Goal: Information Seeking & Learning: Learn about a topic

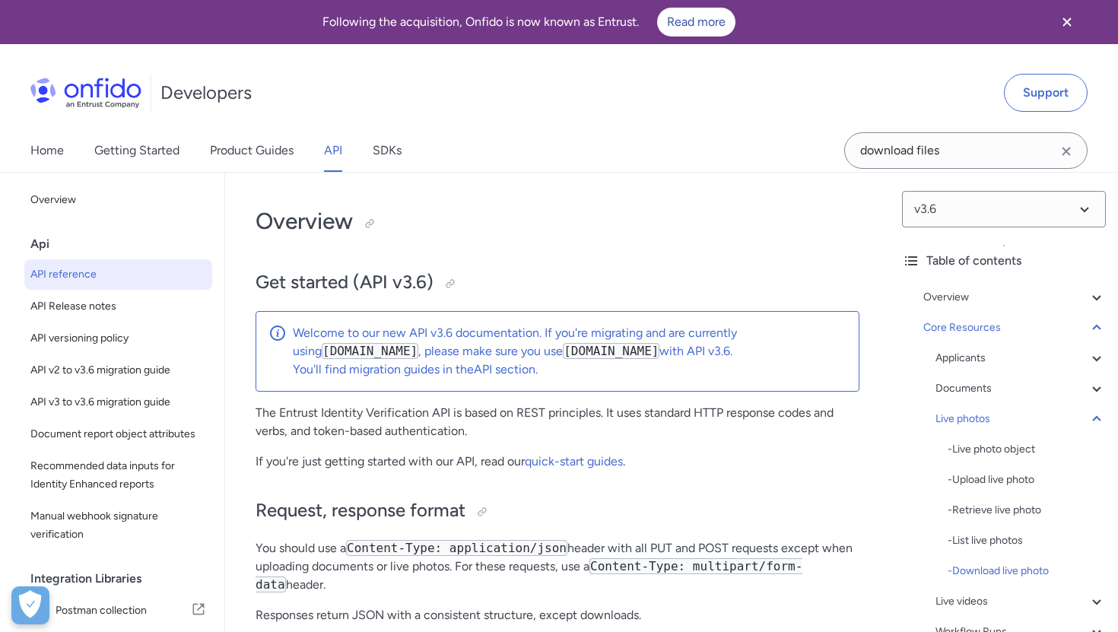
select select "http"
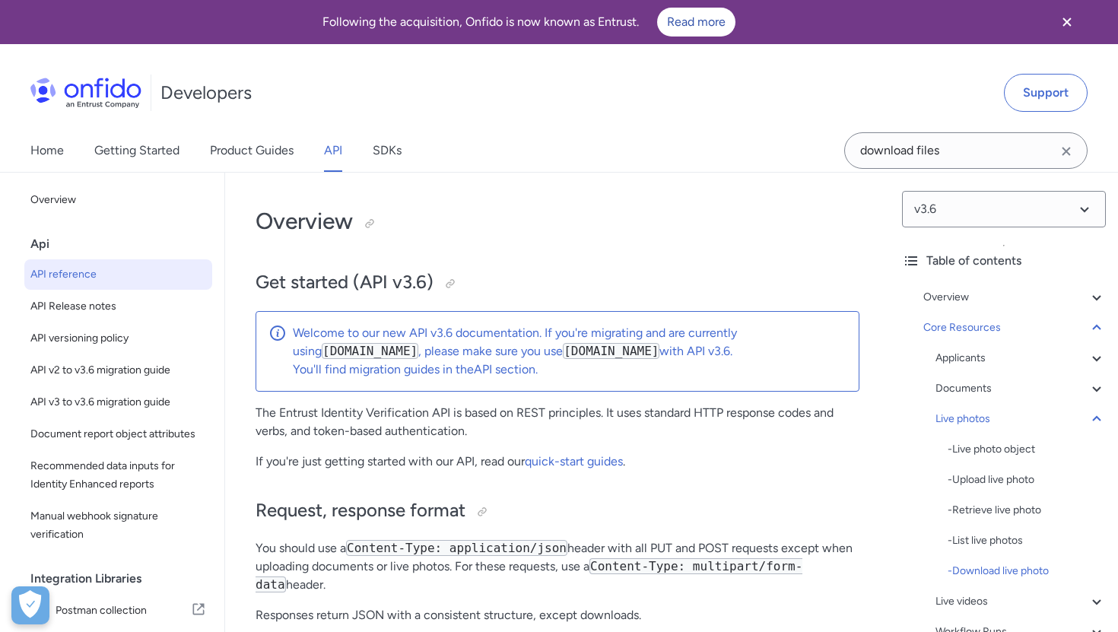
select select "http"
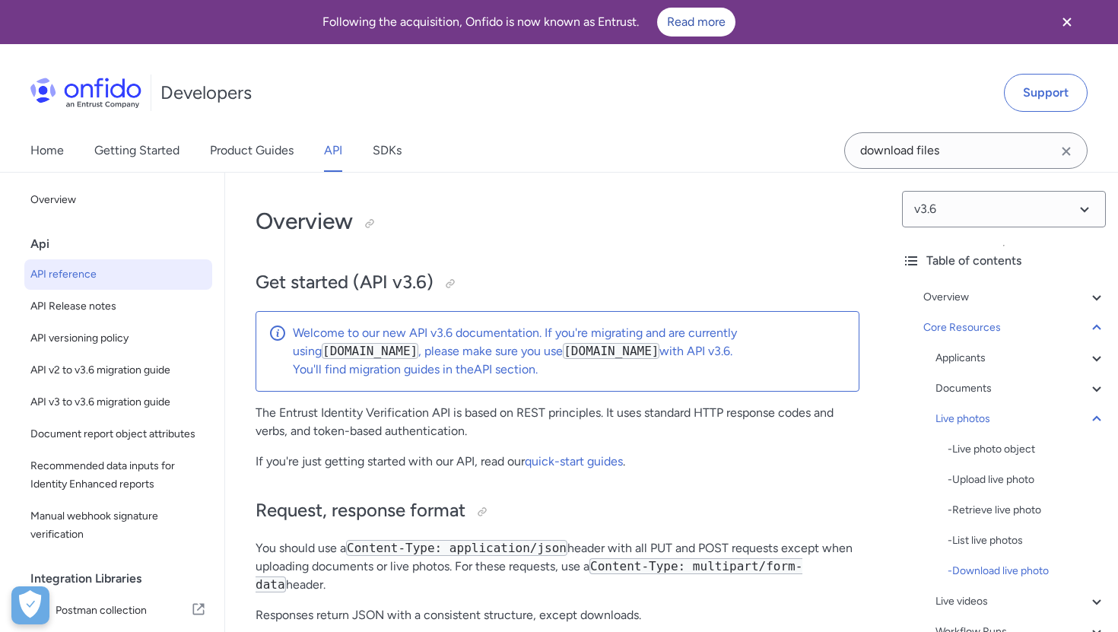
select select "http"
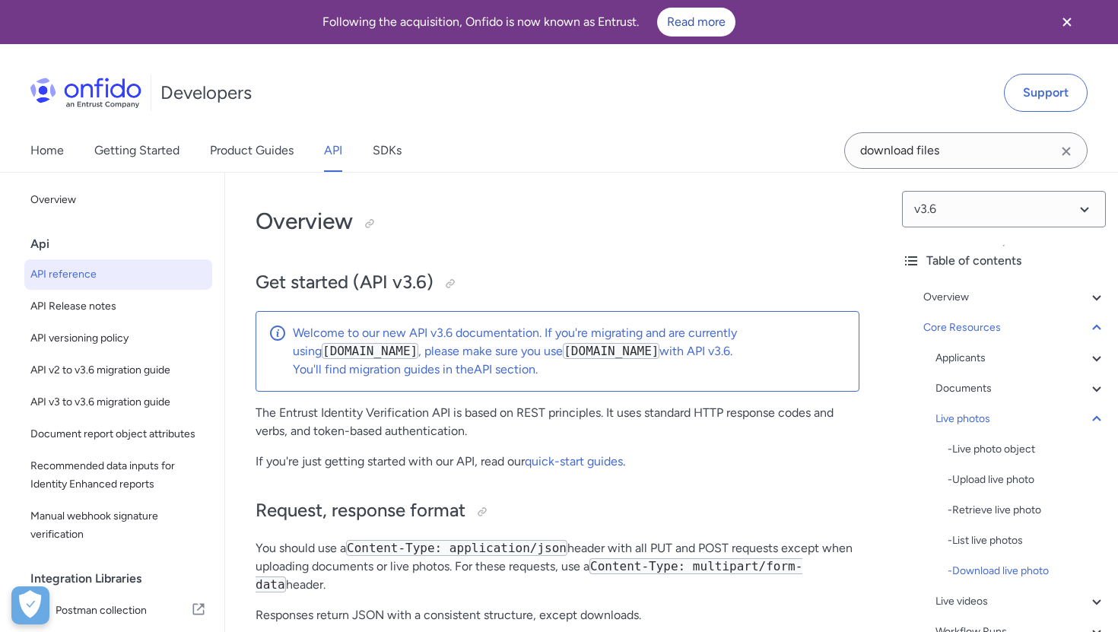
select select "http"
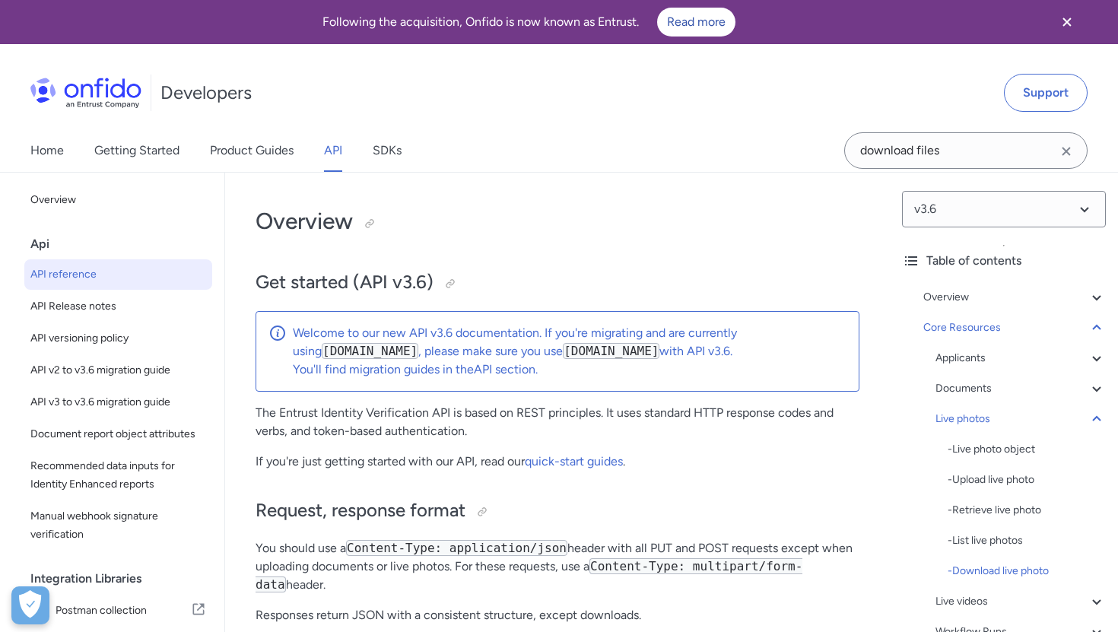
select select "http"
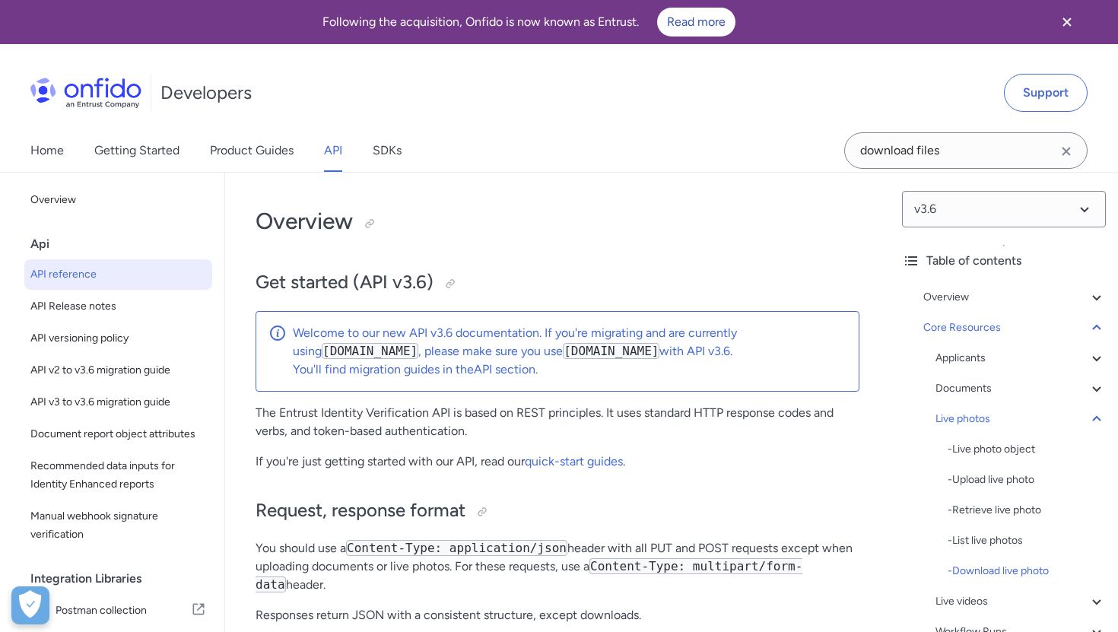
select select "http"
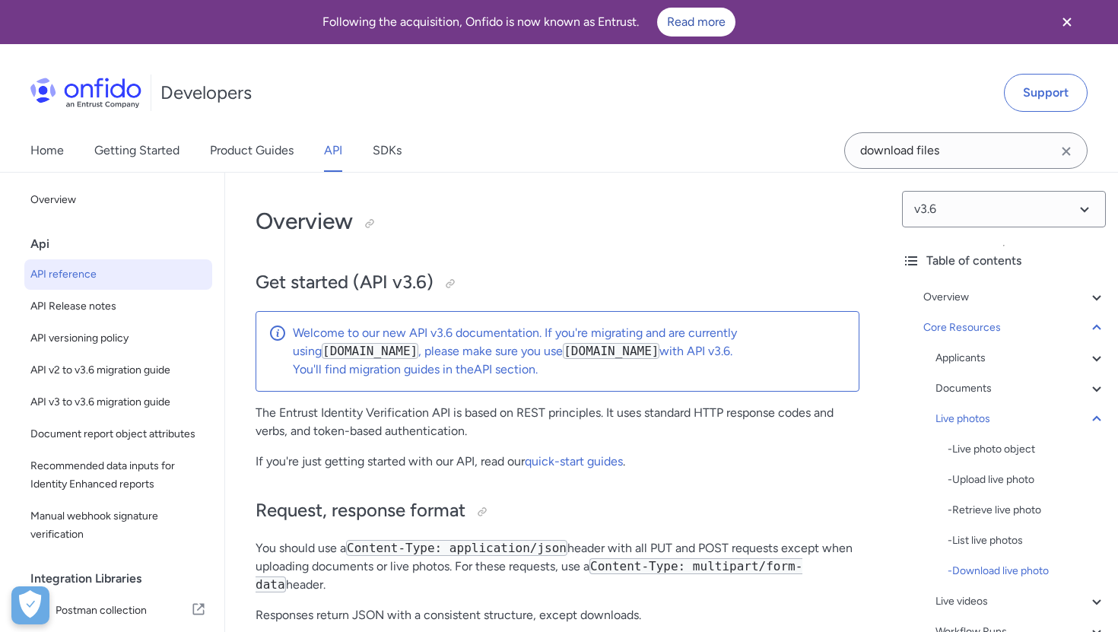
select select "http"
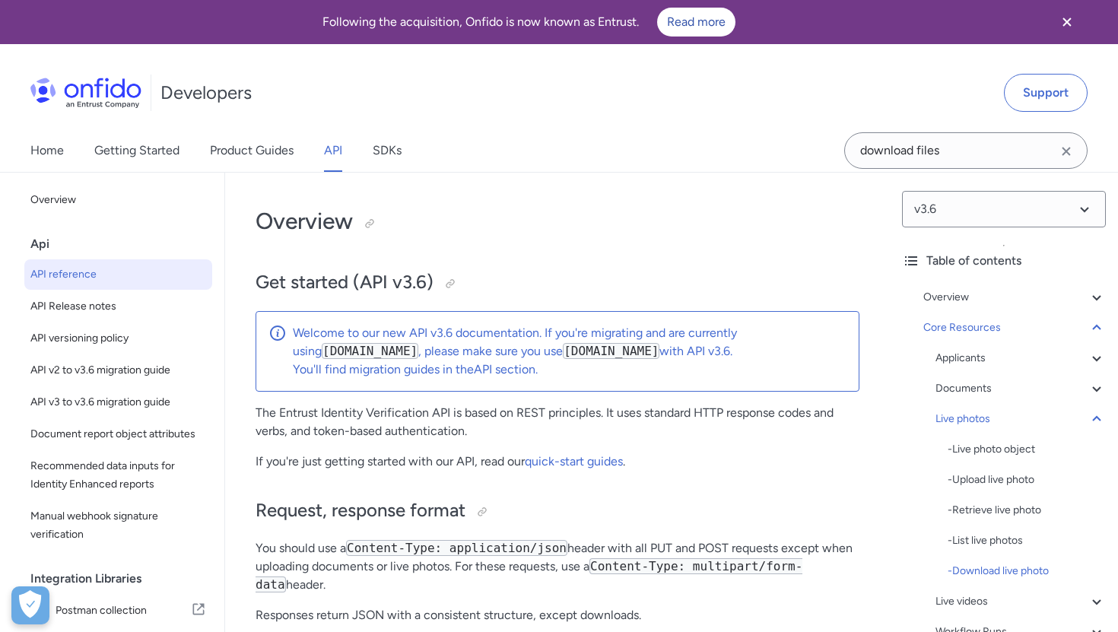
select select "http"
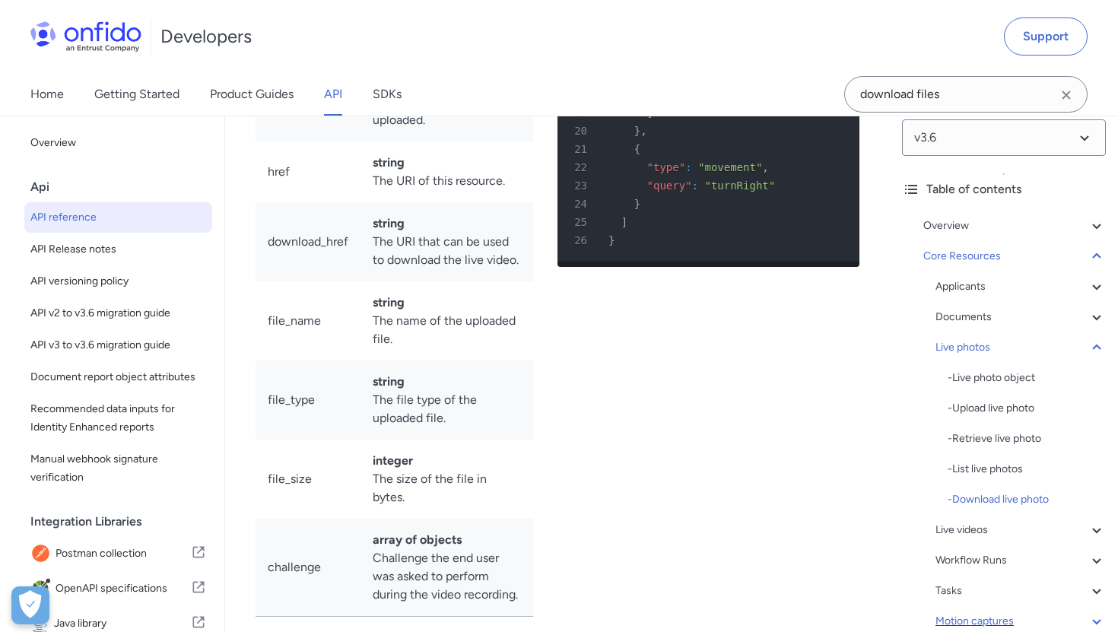
scroll to position [6, 0]
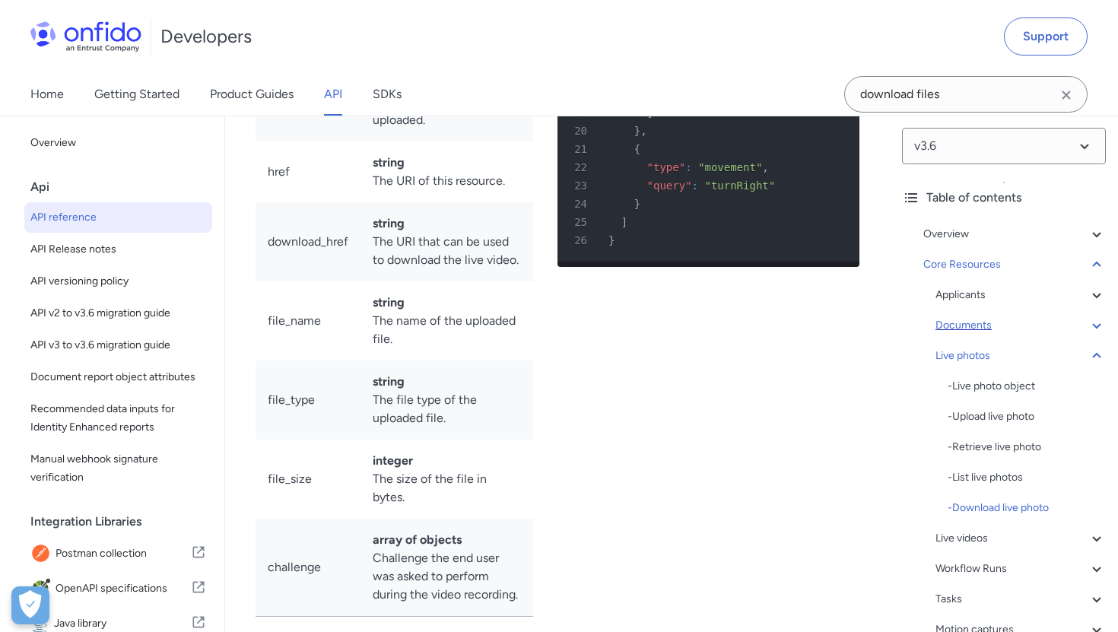
click at [983, 330] on div "Documents" at bounding box center [1021, 326] width 170 height 18
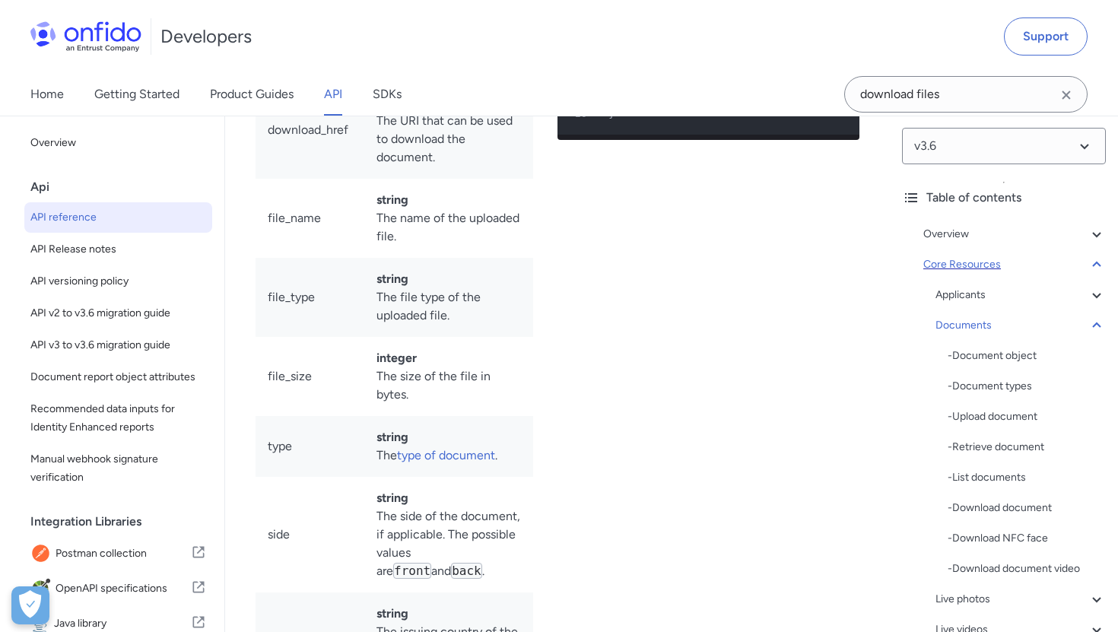
click at [977, 261] on div "Core Resources" at bounding box center [1015, 265] width 183 height 18
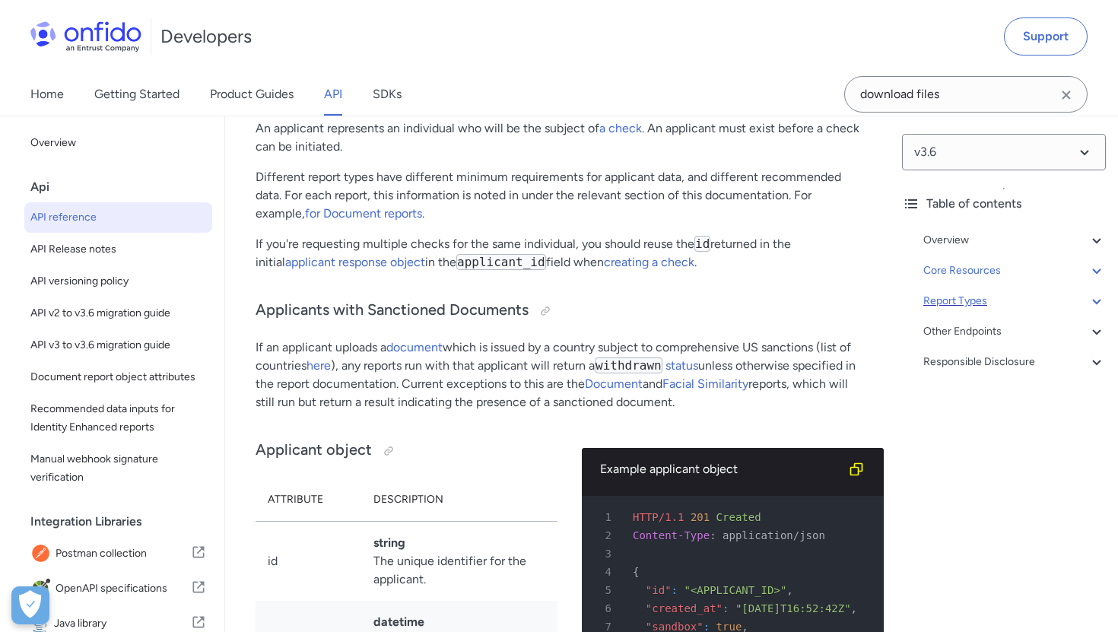
click at [962, 294] on div "Report Types" at bounding box center [1015, 301] width 183 height 18
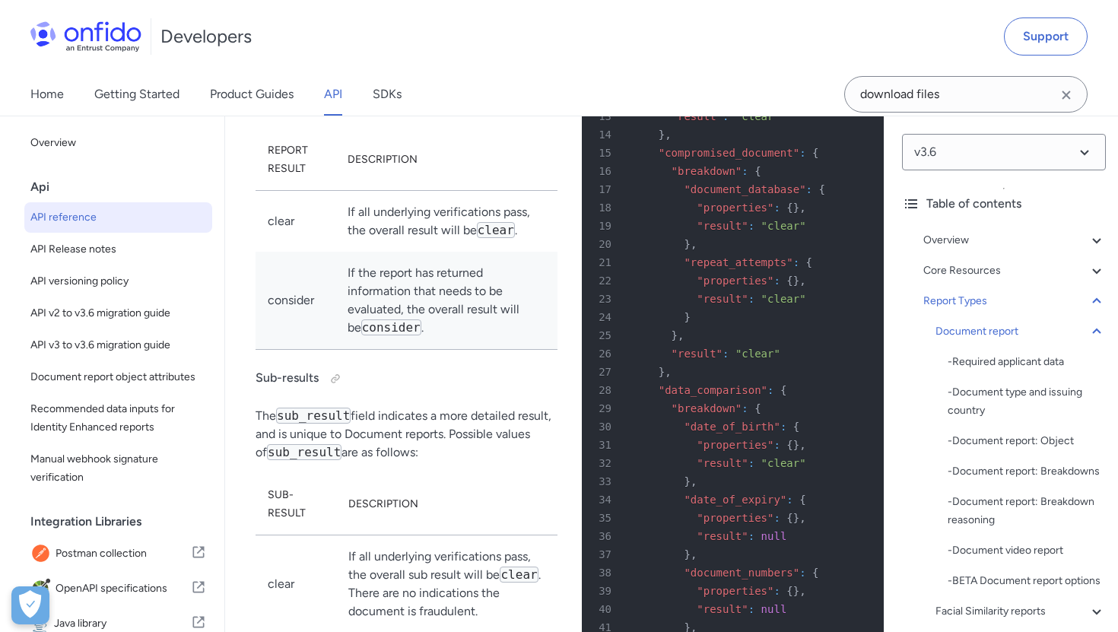
scroll to position [65061, 0]
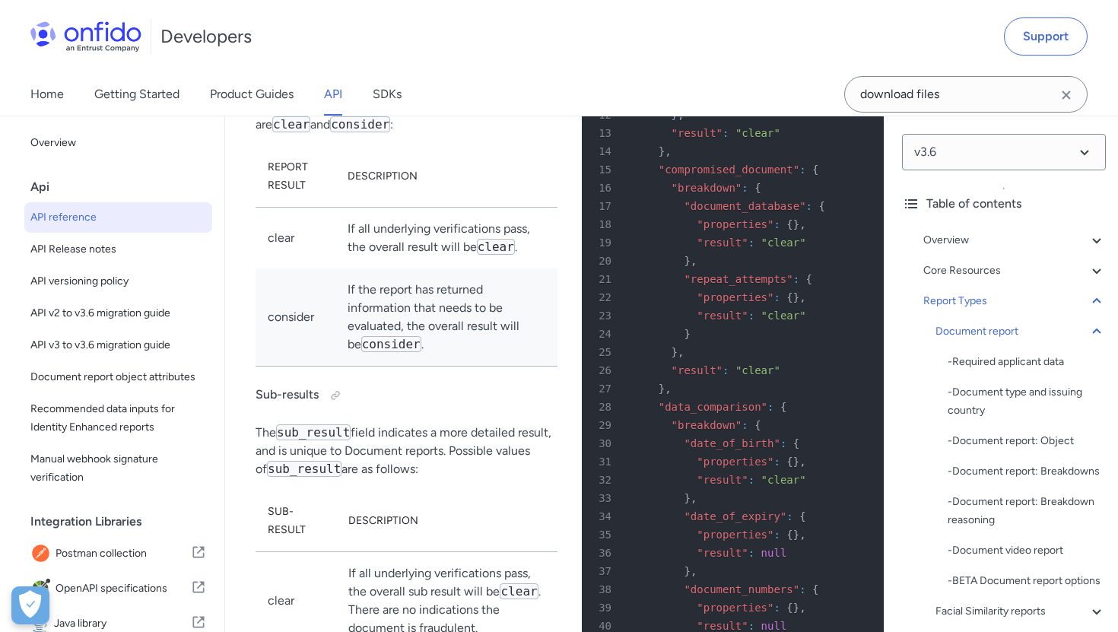
drag, startPoint x: 269, startPoint y: 388, endPoint x: 487, endPoint y: 383, distance: 217.7
copy code ""report_names": ["document"]"
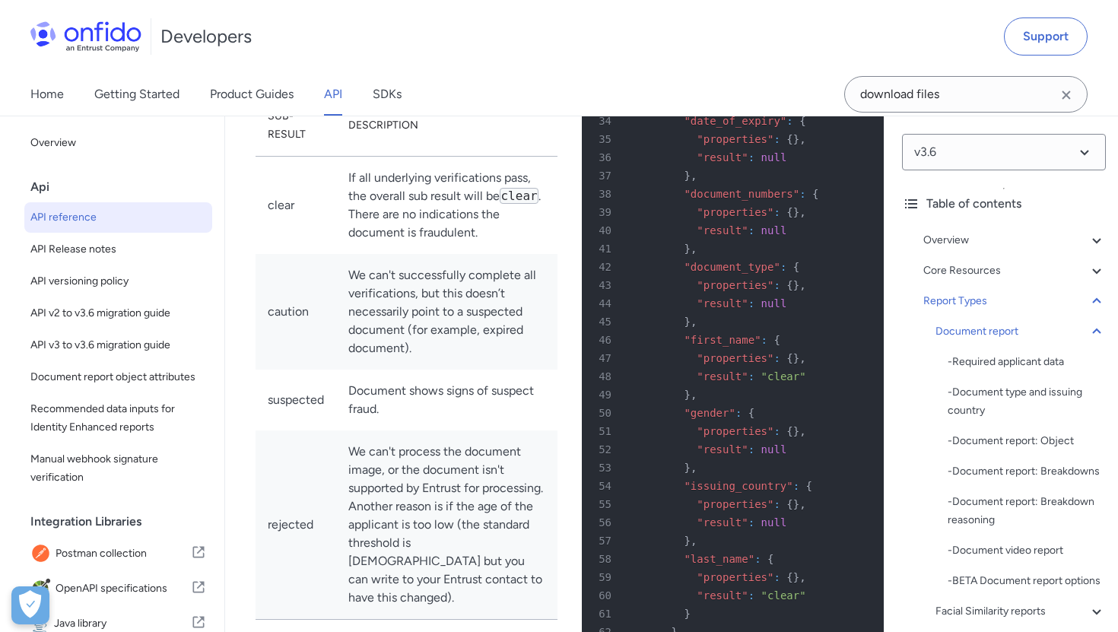
scroll to position [65461, 0]
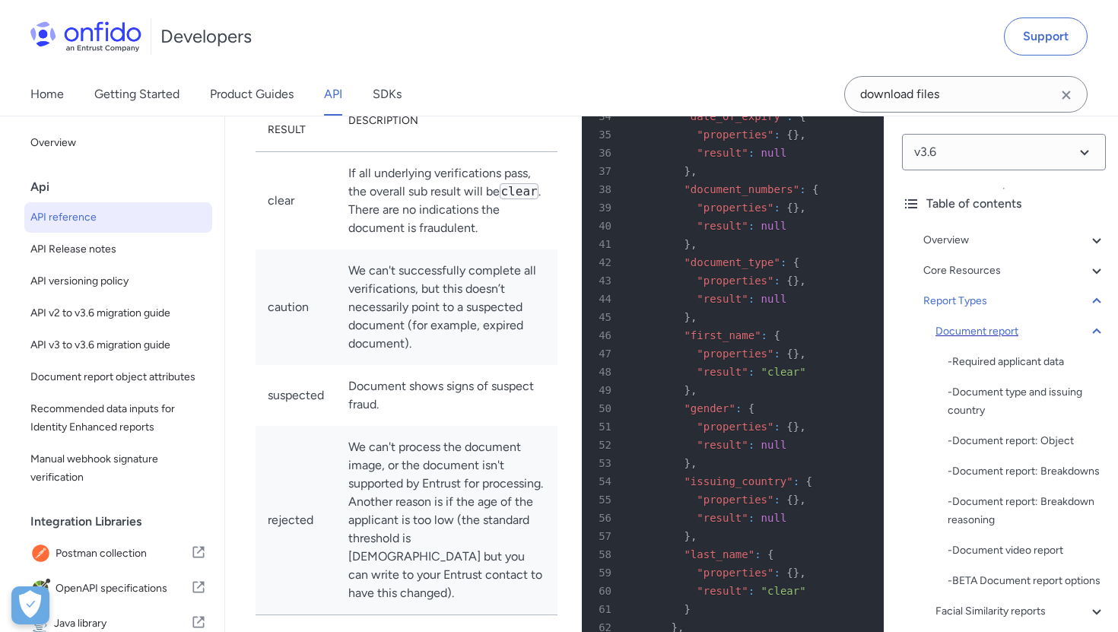
click at [985, 328] on div "Document report" at bounding box center [1021, 332] width 170 height 18
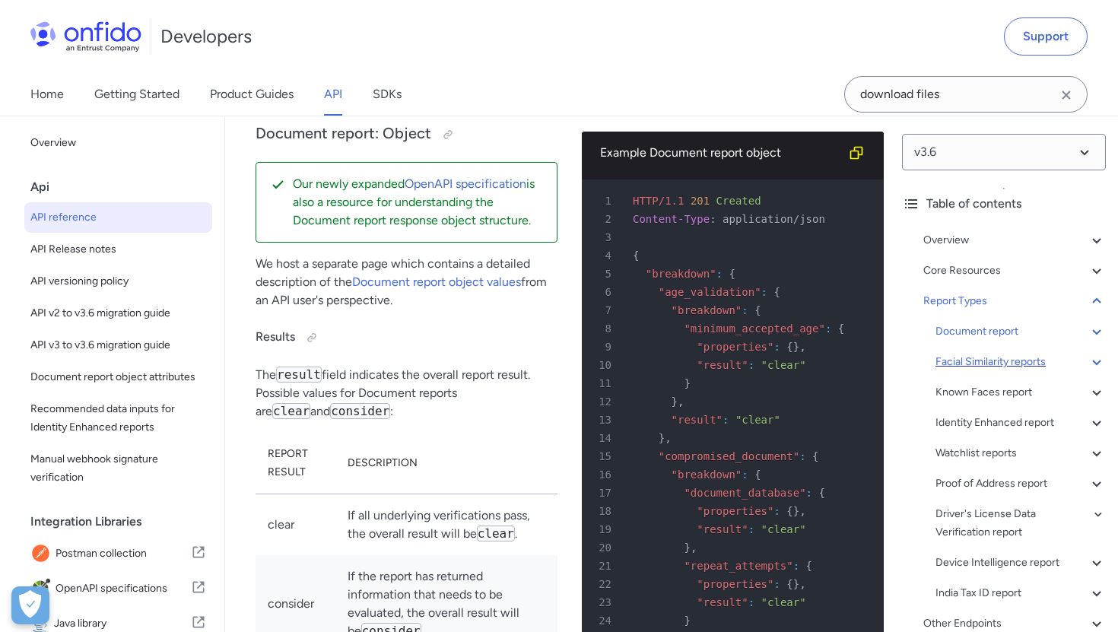
click at [972, 363] on div "Facial Similarity reports" at bounding box center [1021, 362] width 170 height 18
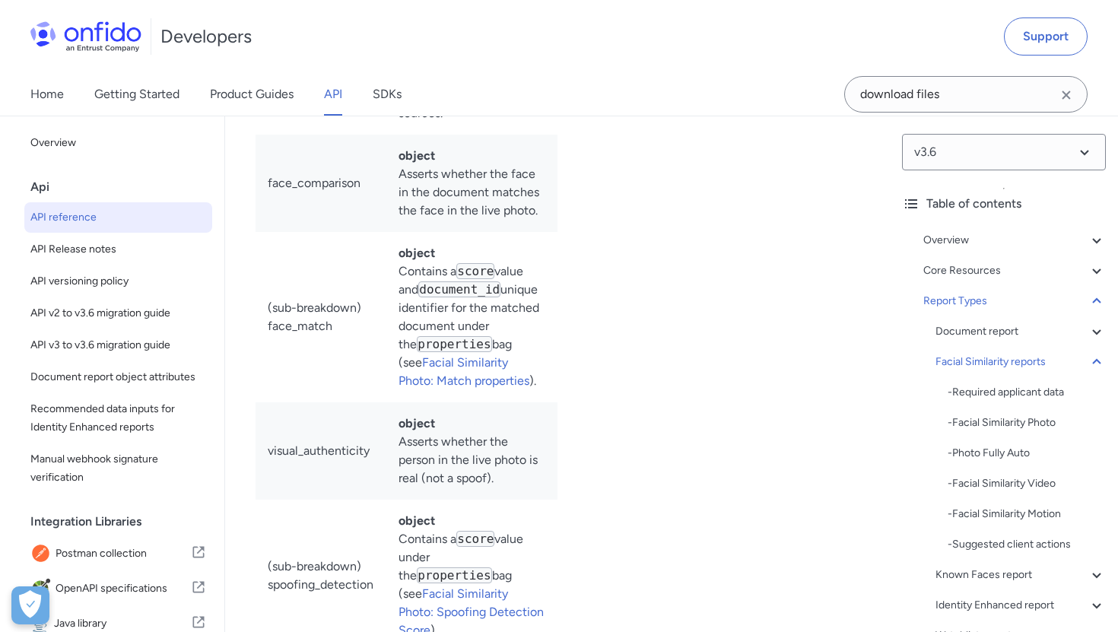
scroll to position [83013, 0]
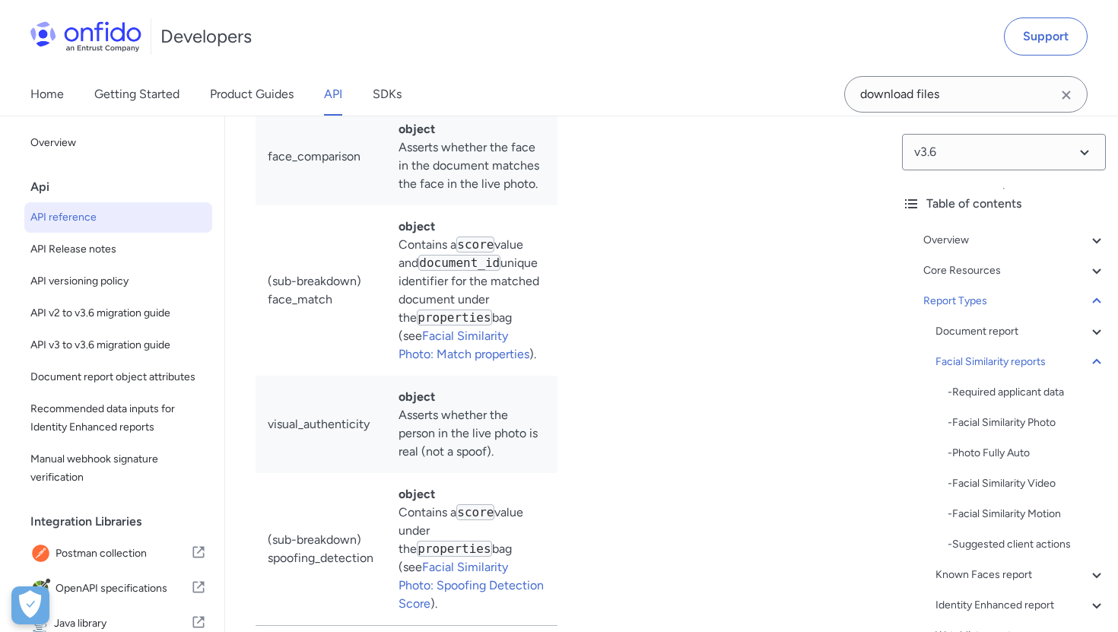
drag, startPoint x: 399, startPoint y: 427, endPoint x: 797, endPoint y: 429, distance: 397.9
copy code ""report_names": ["facial_similarity_photo_fully_auto"]"
